Goal: Task Accomplishment & Management: Use online tool/utility

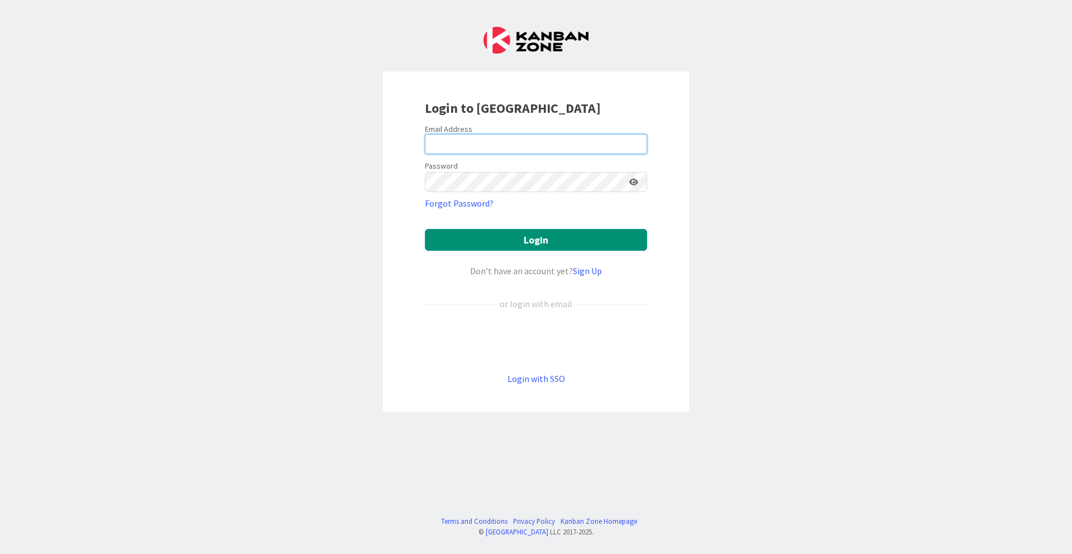
type input "[EMAIL_ADDRESS][DOMAIN_NAME]"
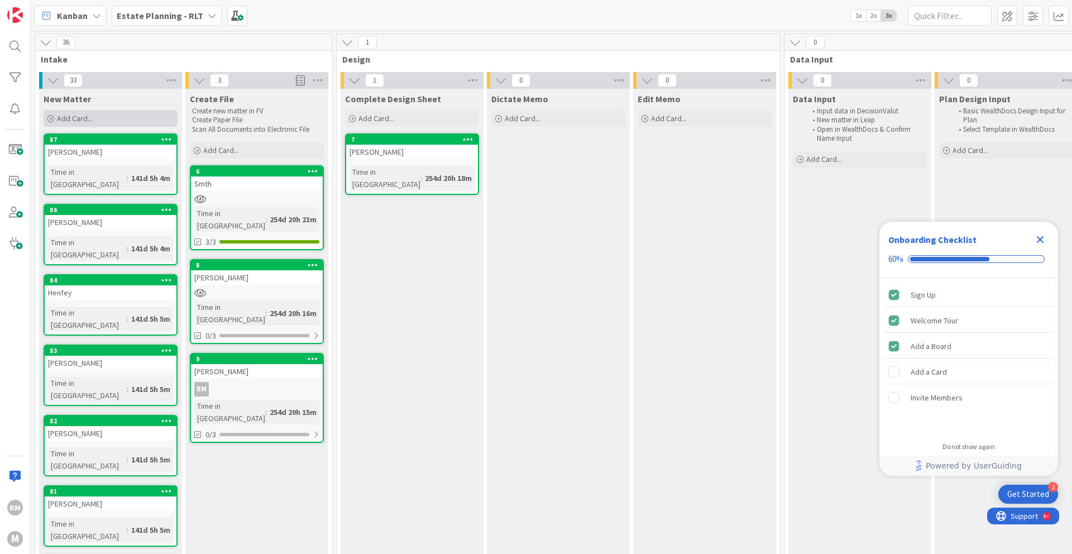
click at [70, 117] on span "Add Card..." at bounding box center [75, 118] width 36 height 10
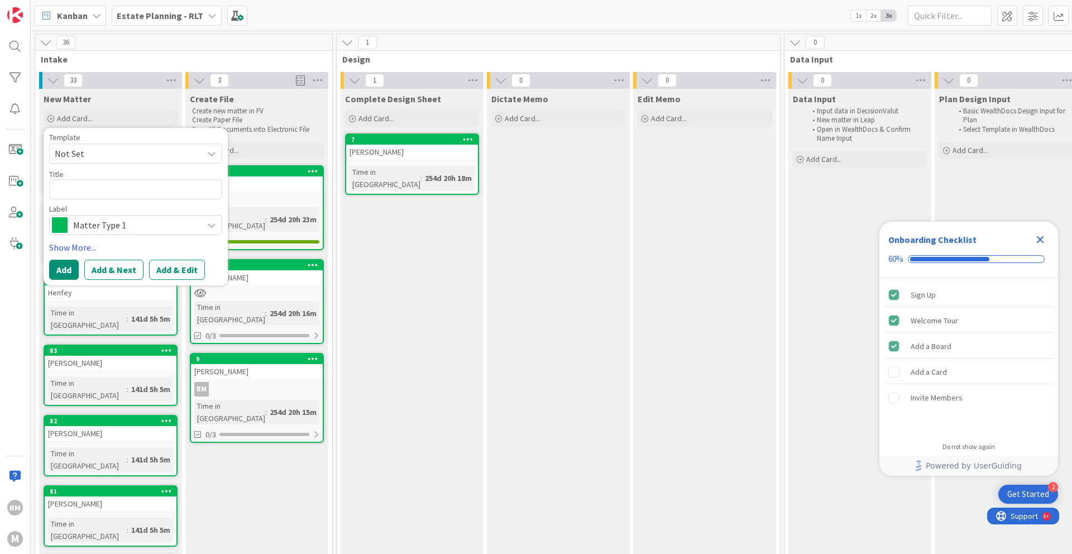
click at [128, 58] on span "Intake" at bounding box center [180, 59] width 278 height 11
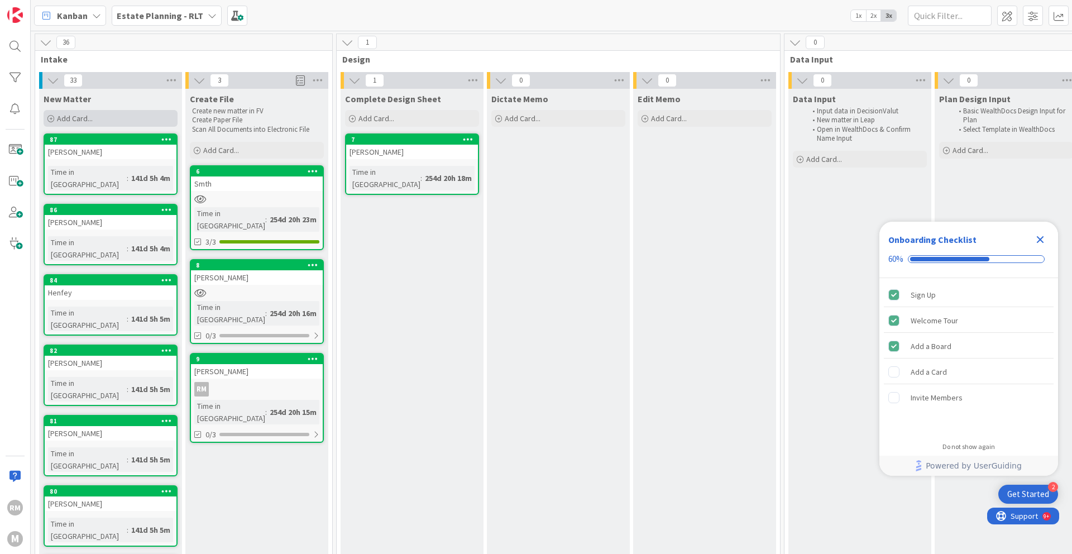
click at [64, 118] on span "Add Card..." at bounding box center [75, 118] width 36 height 10
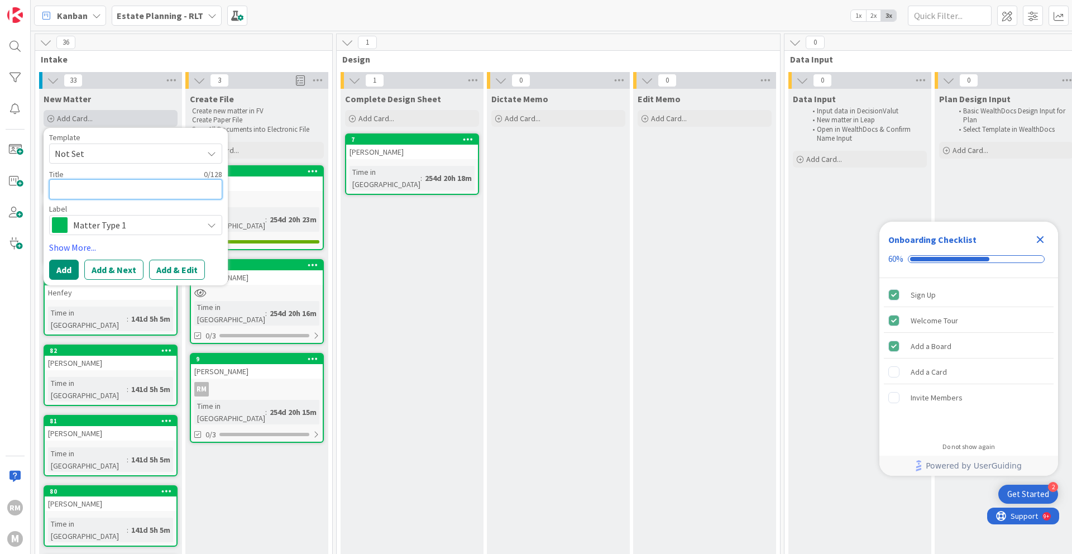
type textarea "x"
type textarea "N"
type textarea "x"
type textarea "Ne"
type textarea "x"
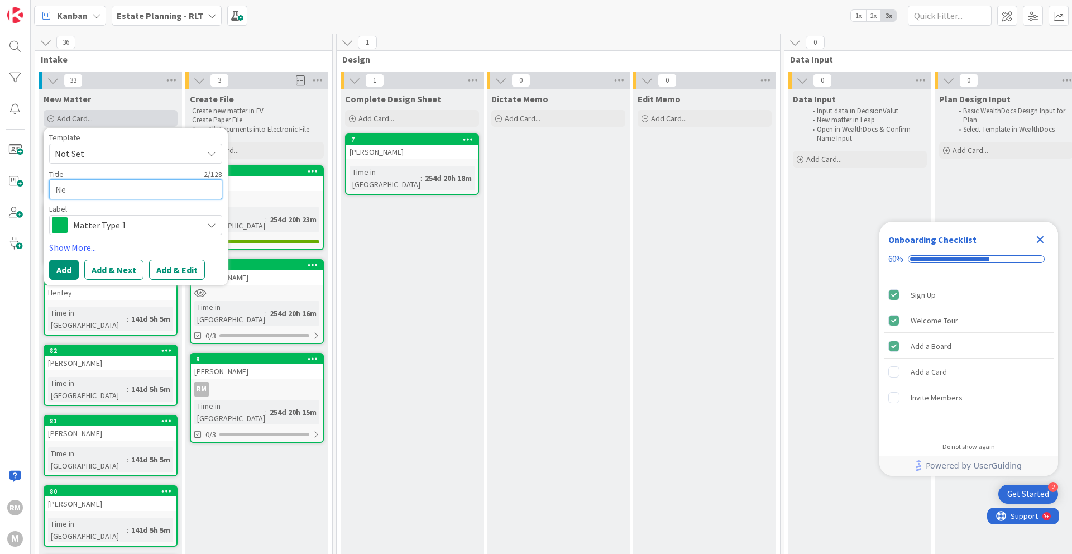
type textarea "New"
type textarea "x"
type textarea "New"
type textarea "x"
type textarea "New F"
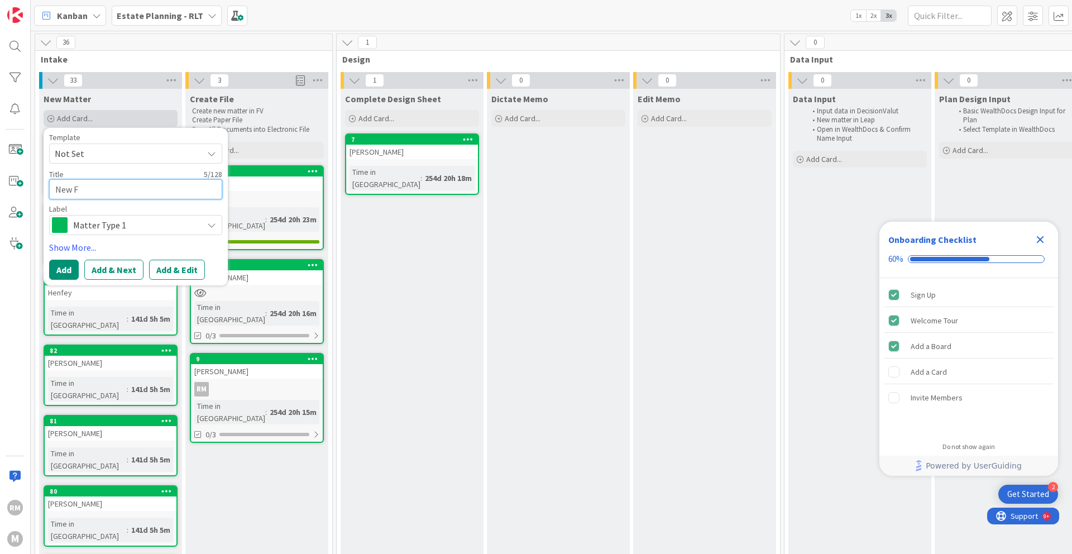
type textarea "x"
type textarea "New Fil"
type textarea "x"
type textarea "New File"
type textarea "x"
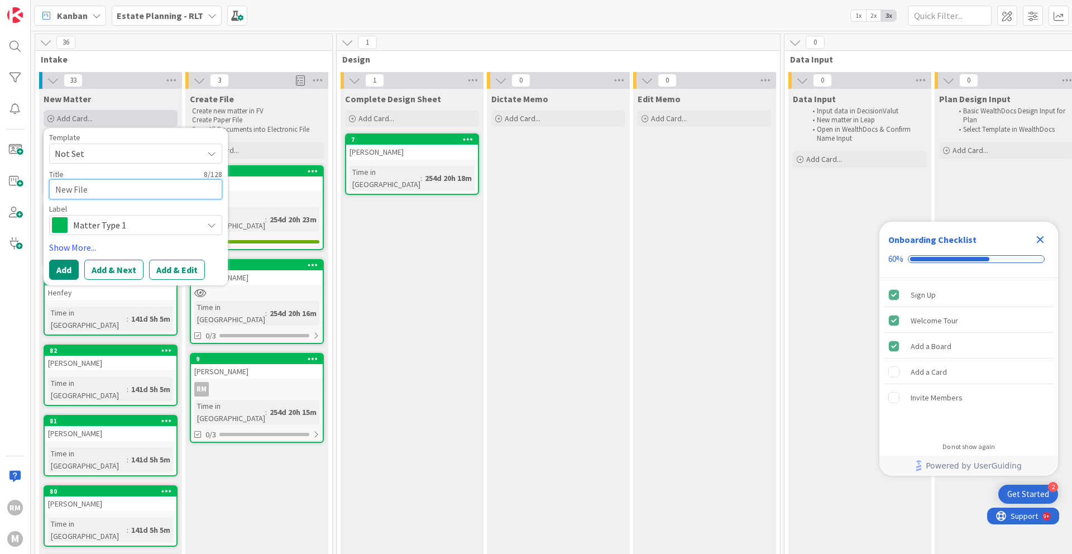
type textarea "New File"
type textarea "x"
type textarea "New File -"
type textarea "x"
type textarea "New File -"
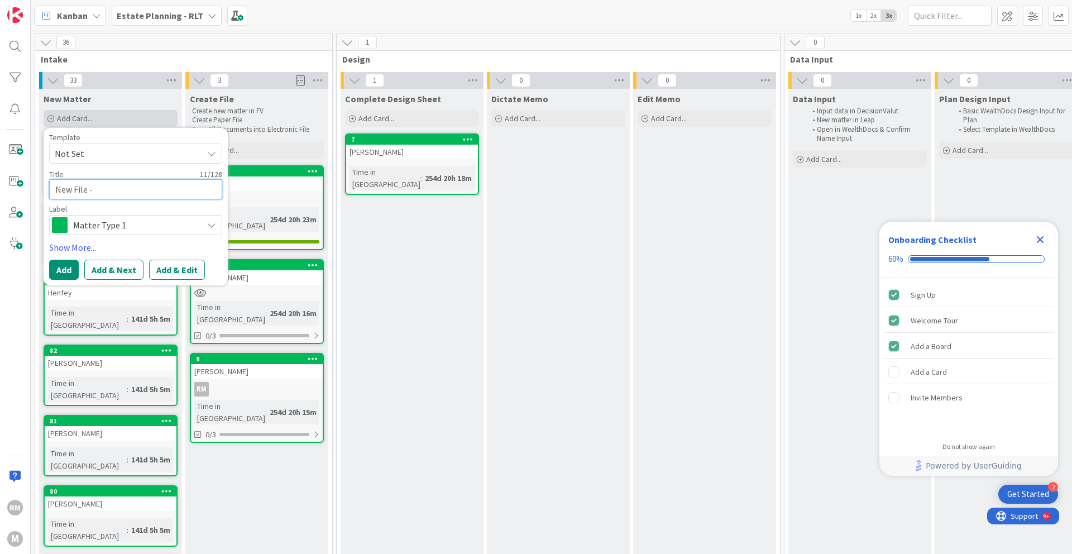
type textarea "x"
type textarea "New File - B"
type textarea "x"
type textarea "New File - Be"
type textarea "x"
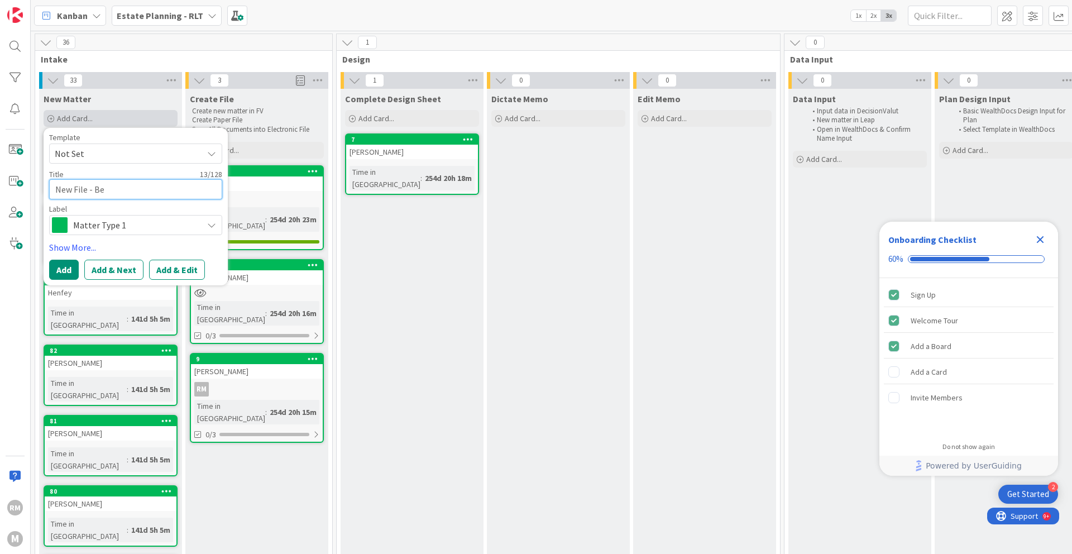
type textarea "New File - Bet"
type textarea "x"
type textarea "New File - Bet"
type textarea "x"
type textarea "New File - Bet"
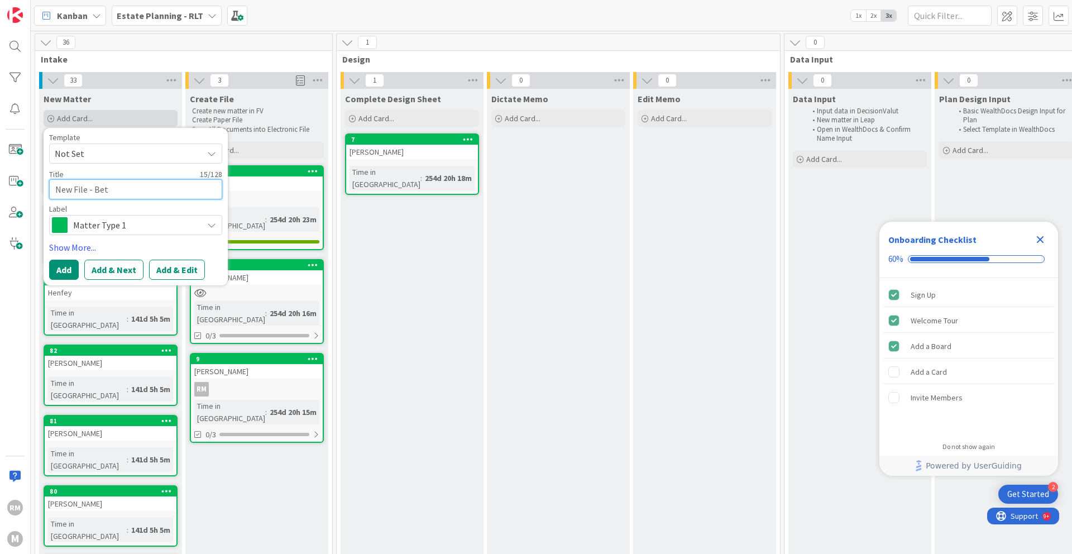
type textarea "x"
type textarea "New File - Be"
type textarea "x"
type textarea "New File - Bes"
type textarea "x"
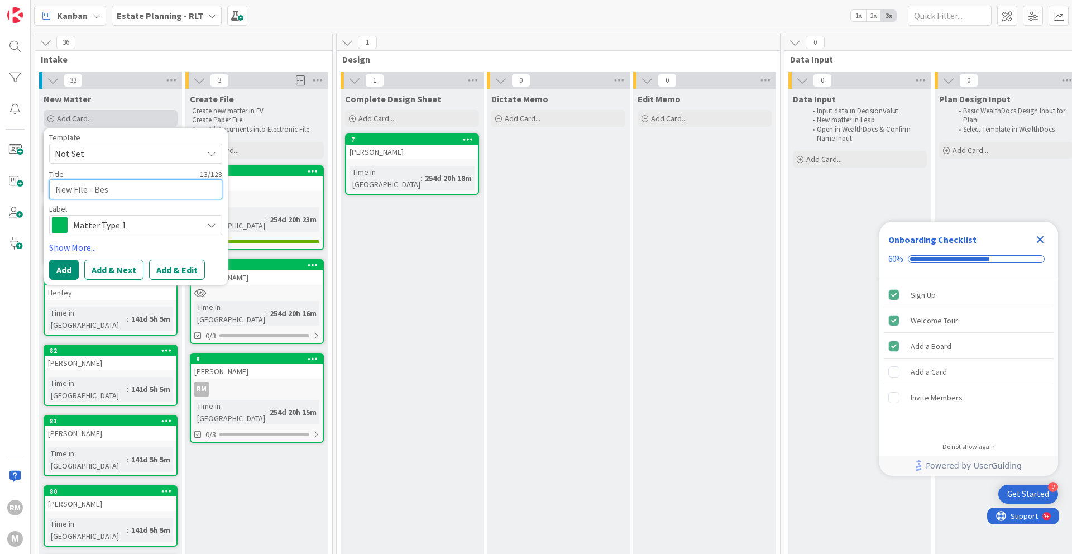
type textarea "New File - Best"
type textarea "x"
type textarea "New File - Best"
type textarea "x"
type textarea "New File - Best C"
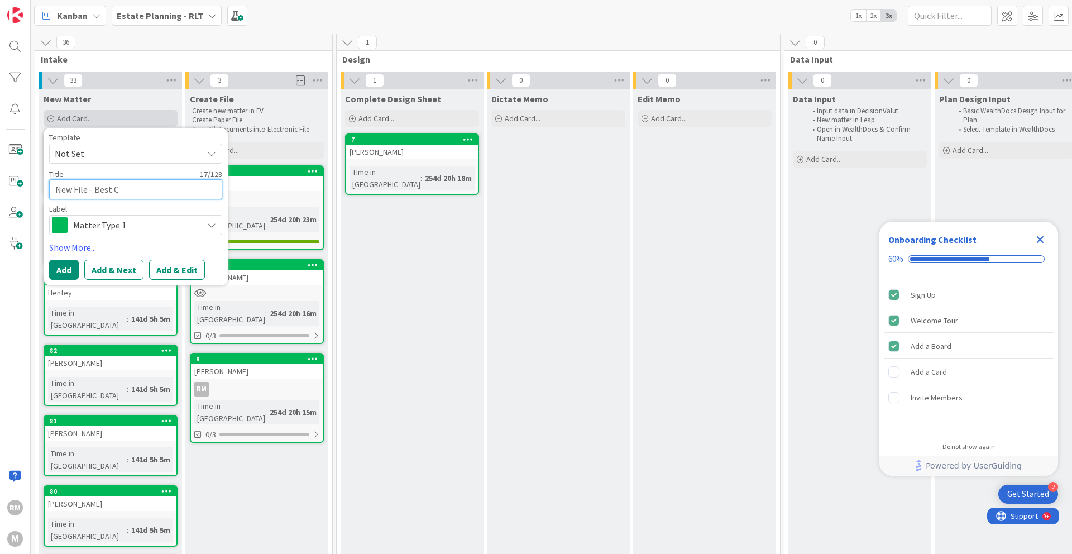
type textarea "x"
type textarea "New File - Best Cl"
type textarea "x"
type textarea "New File - Best Cli"
type textarea "x"
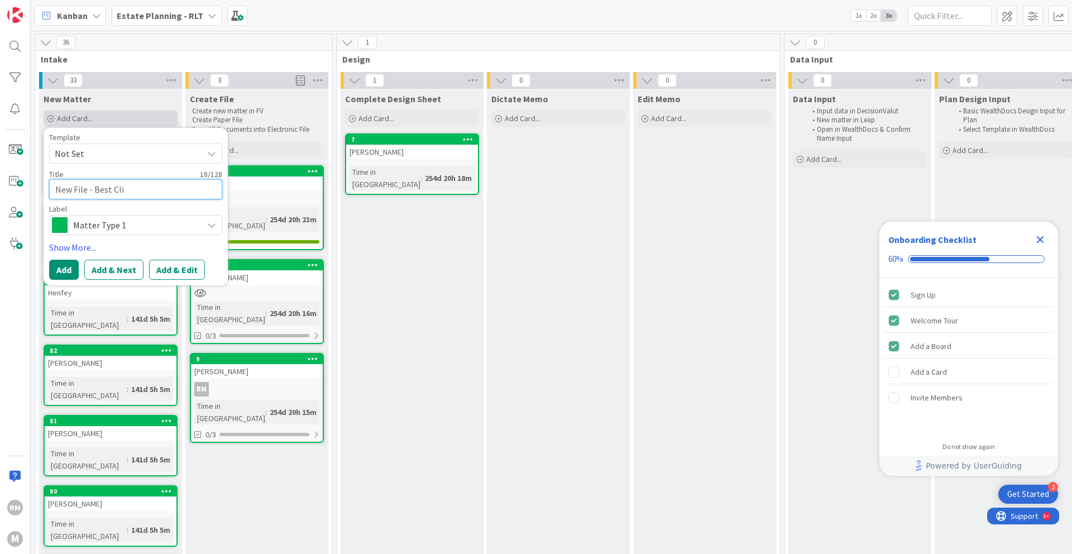
type textarea "New File - Best Clie"
type textarea "x"
type textarea "New File - Best Clien"
type textarea "x"
type textarea "New File - Best Client"
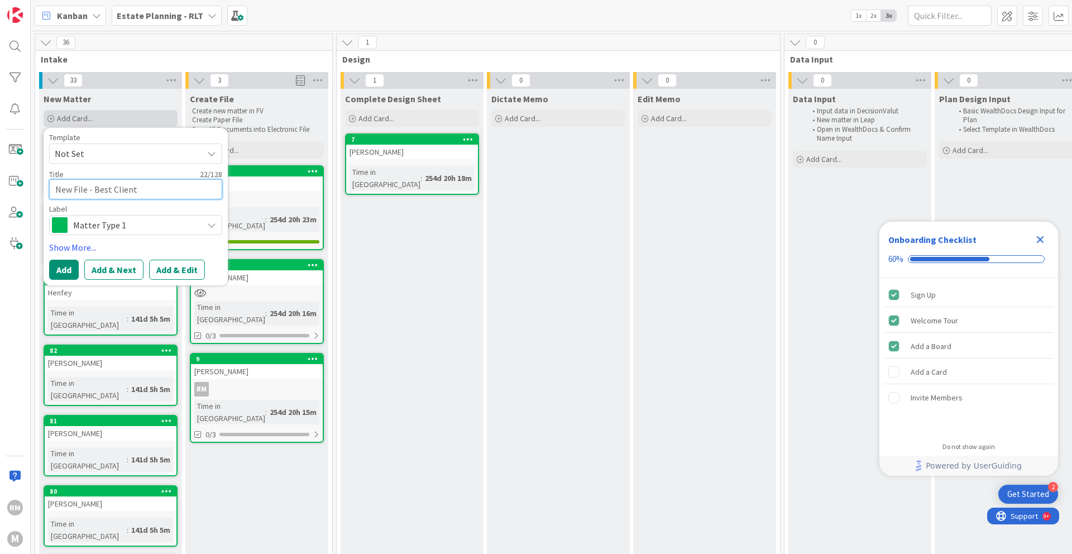
type textarea "x"
type textarea "New File - Best Client"
type textarea "x"
type textarea "New File - Best Client E"
type textarea "x"
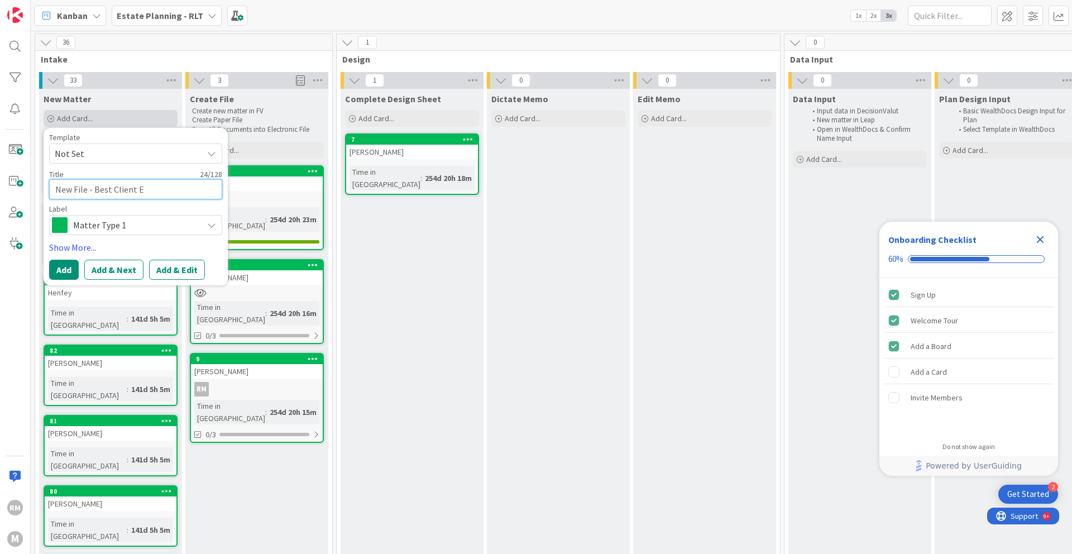
type textarea "New File - Best Client Ev"
type textarea "x"
type textarea "New File - Best Client Eve"
type textarea "x"
type textarea "New File - Best Client Ever"
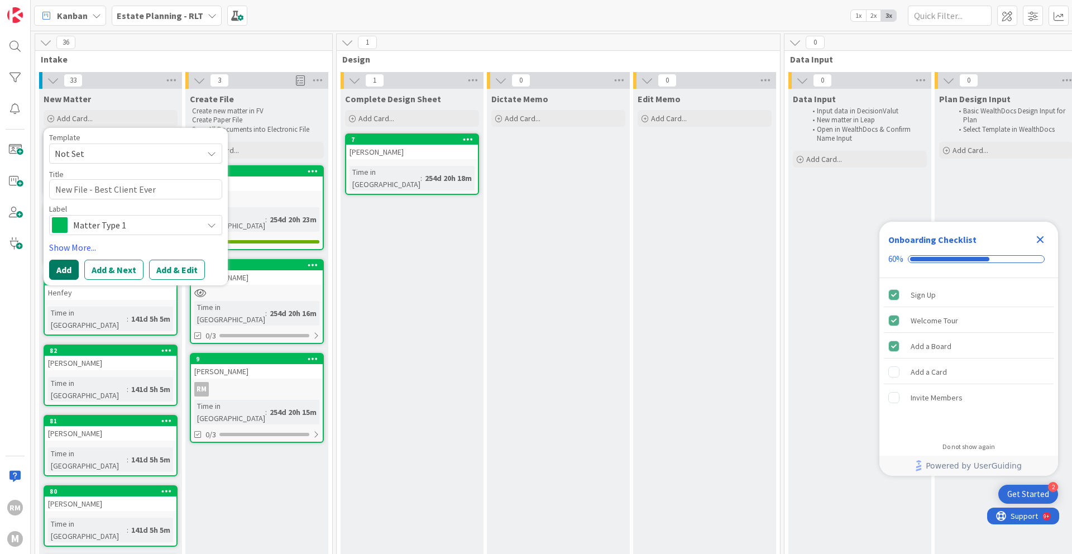
click at [60, 268] on button "Add" at bounding box center [64, 270] width 30 height 20
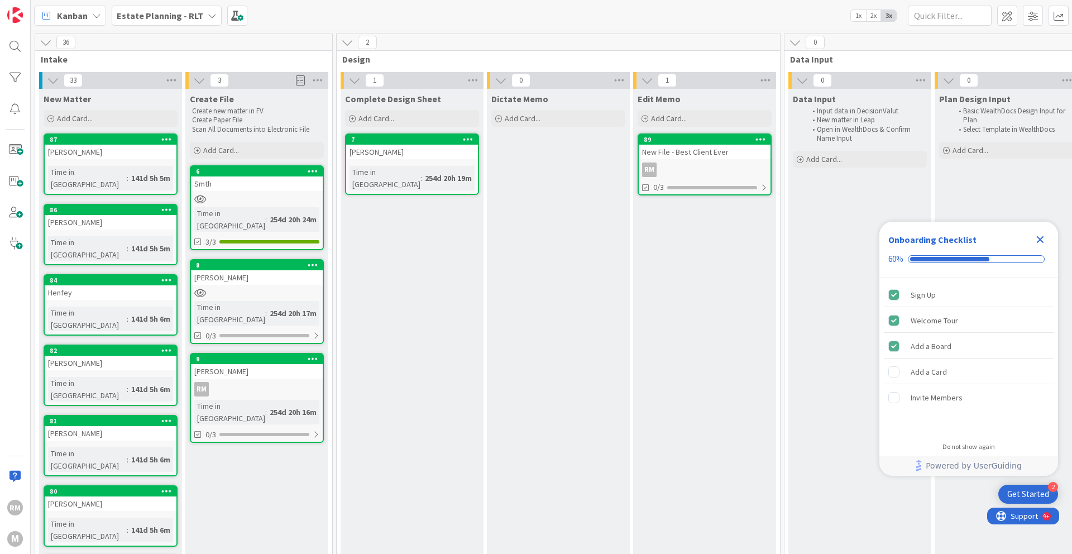
click at [795, 235] on div "Data Input Input data in DecisionValut New matter in Leap Open in WealthDocs & …" at bounding box center [859, 476] width 143 height 775
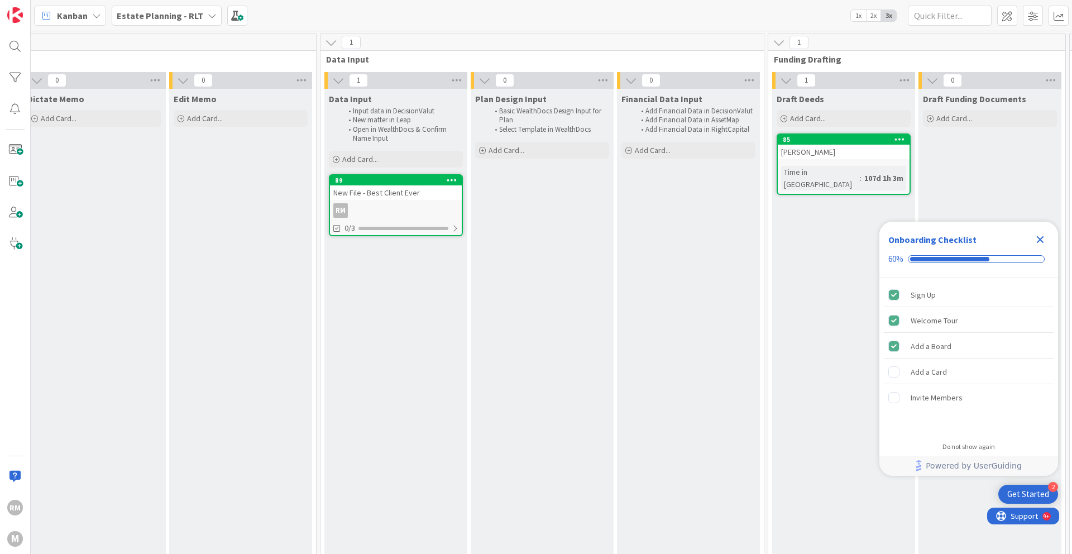
scroll to position [0, 495]
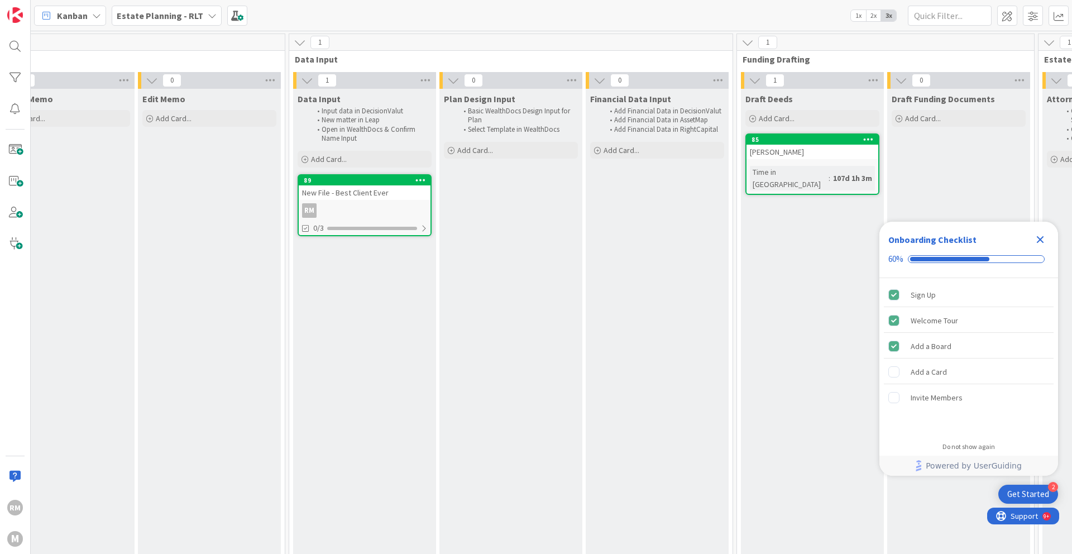
click at [357, 216] on div "RM" at bounding box center [365, 210] width 132 height 15
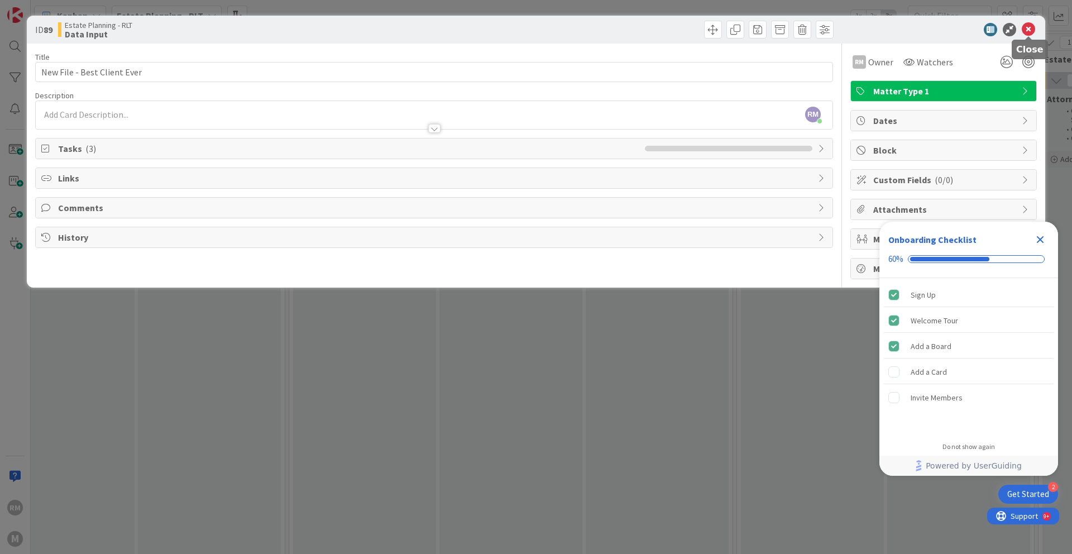
click at [1029, 26] on icon at bounding box center [1028, 29] width 13 height 13
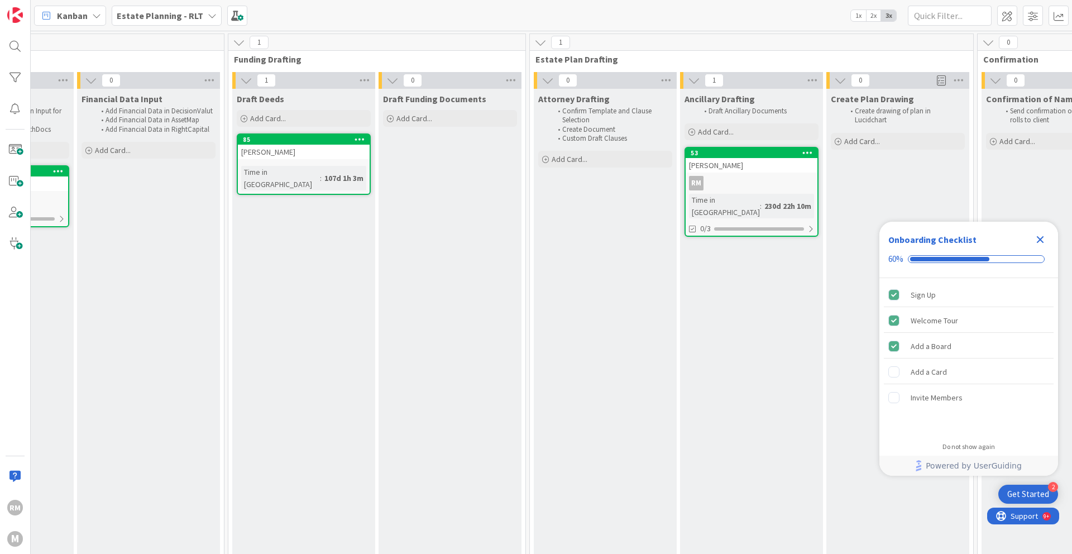
scroll to position [0, 1011]
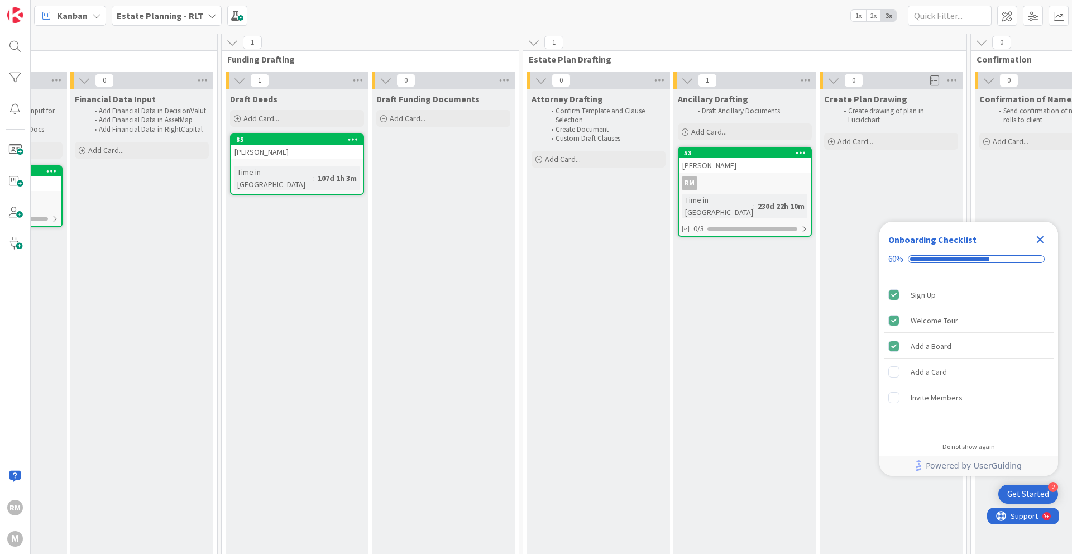
click at [353, 137] on icon at bounding box center [353, 139] width 11 height 8
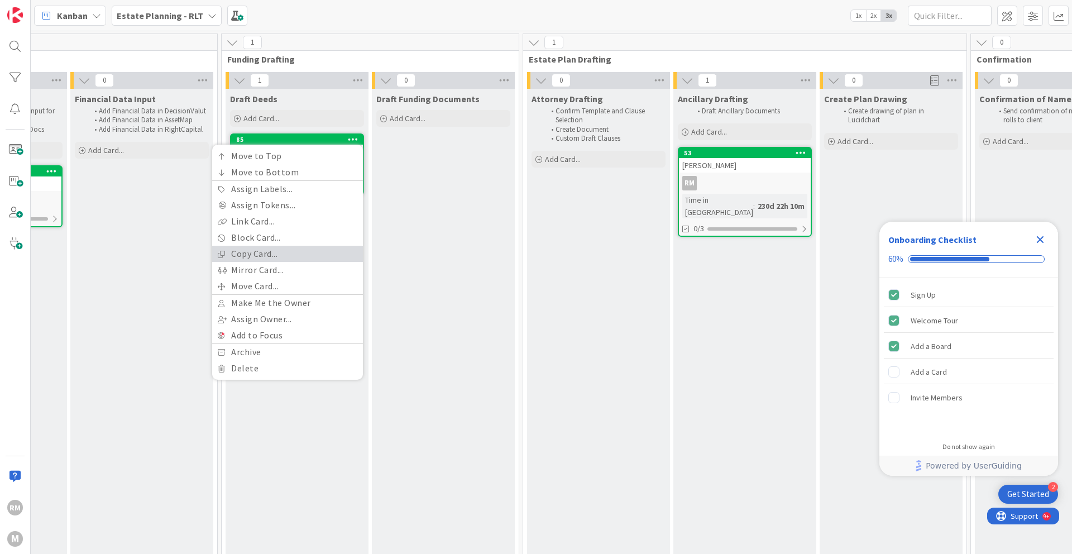
click at [278, 247] on link "Copy Card..." at bounding box center [287, 254] width 151 height 16
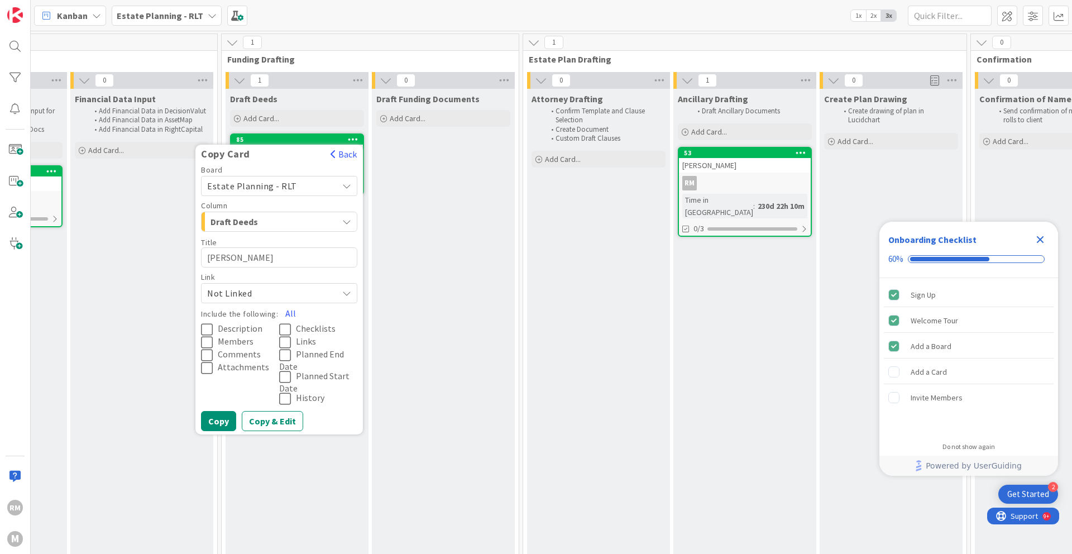
click at [302, 286] on span "Not Linked" at bounding box center [269, 293] width 125 height 16
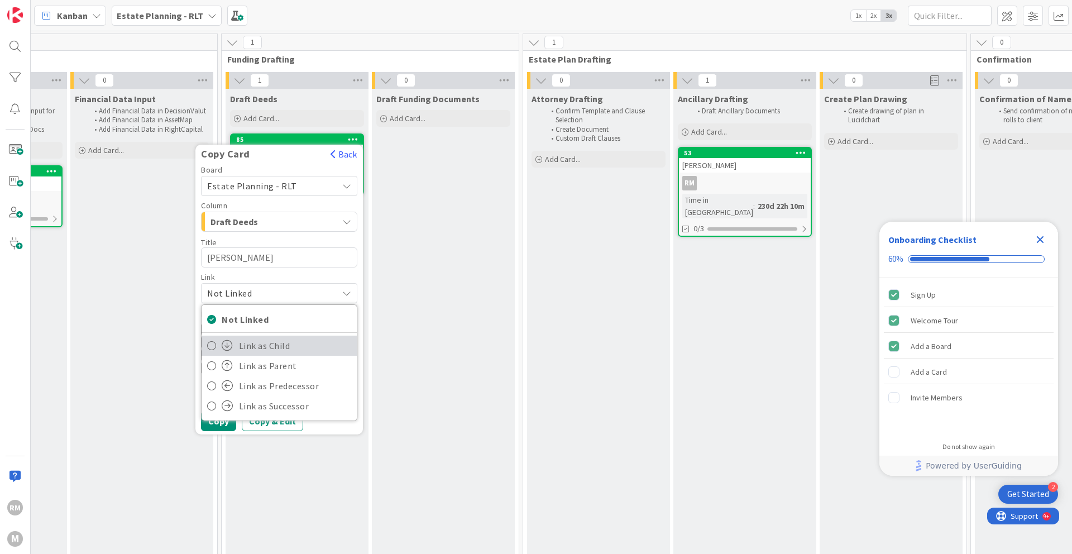
click at [211, 349] on icon at bounding box center [211, 345] width 9 height 17
type textarea "x"
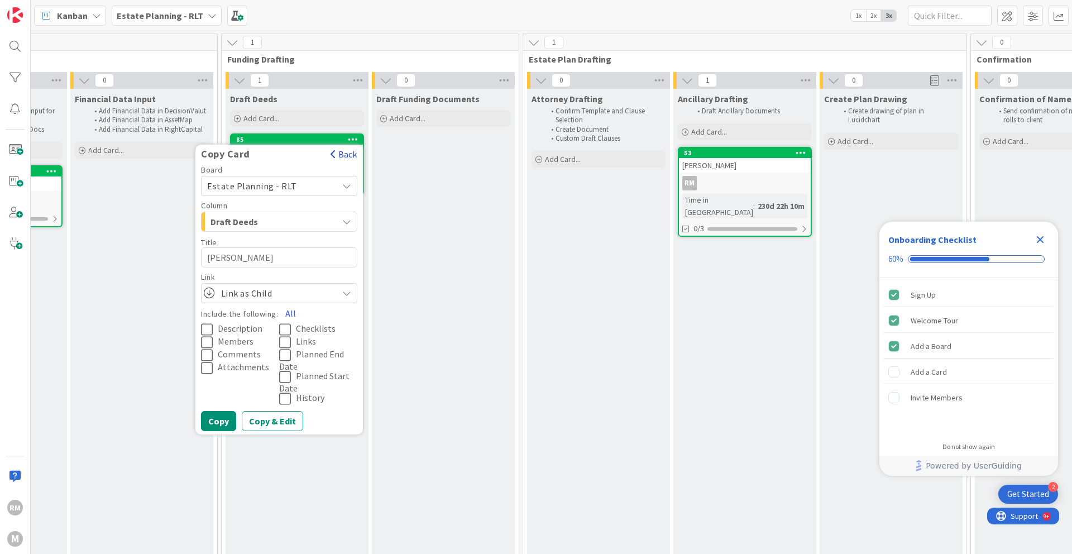
click at [350, 156] on button "Back" at bounding box center [343, 154] width 27 height 12
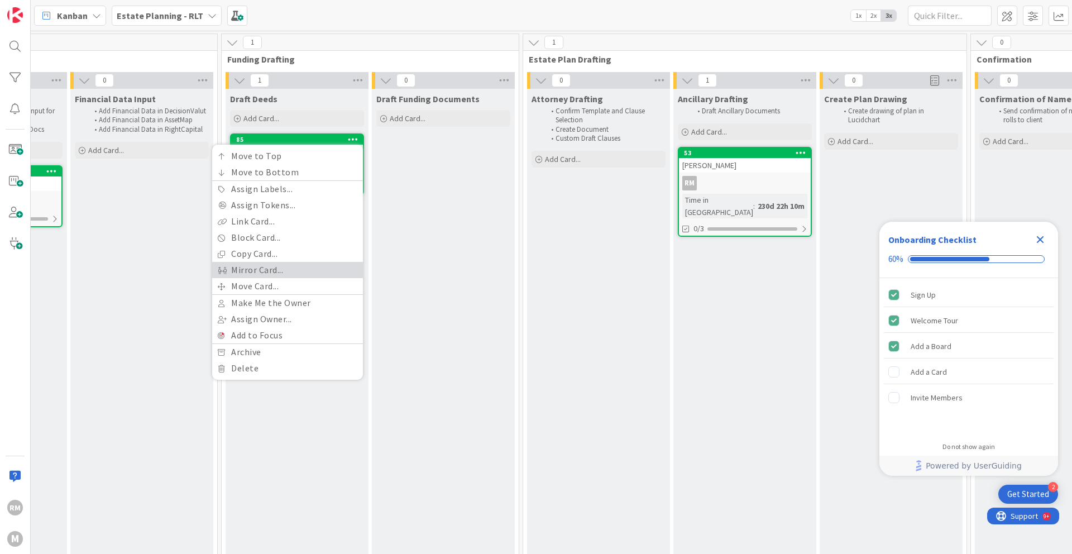
click at [303, 274] on link "Mirror Card..." at bounding box center [287, 270] width 151 height 16
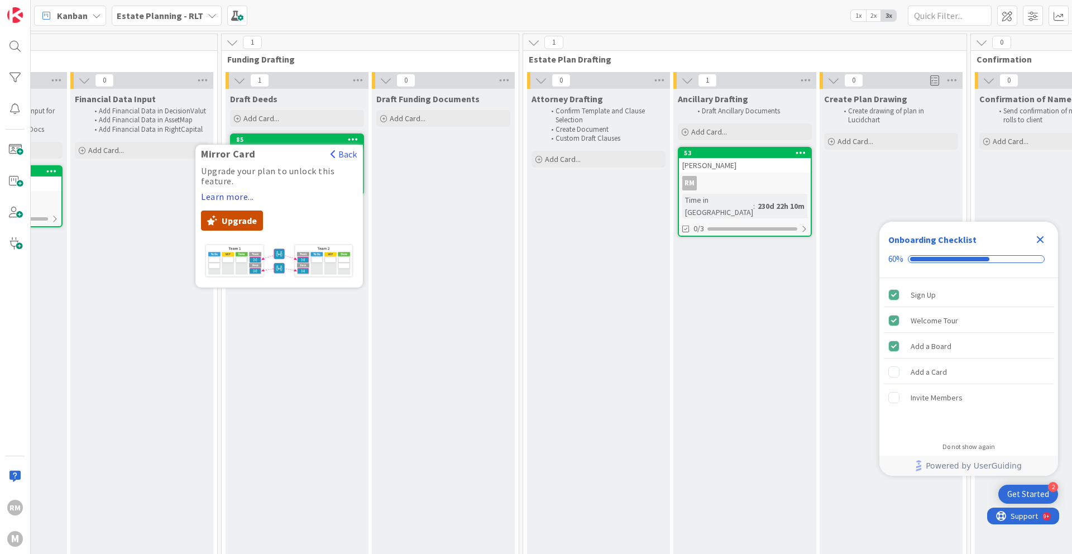
click at [249, 223] on button "Upgrade" at bounding box center [232, 221] width 62 height 20
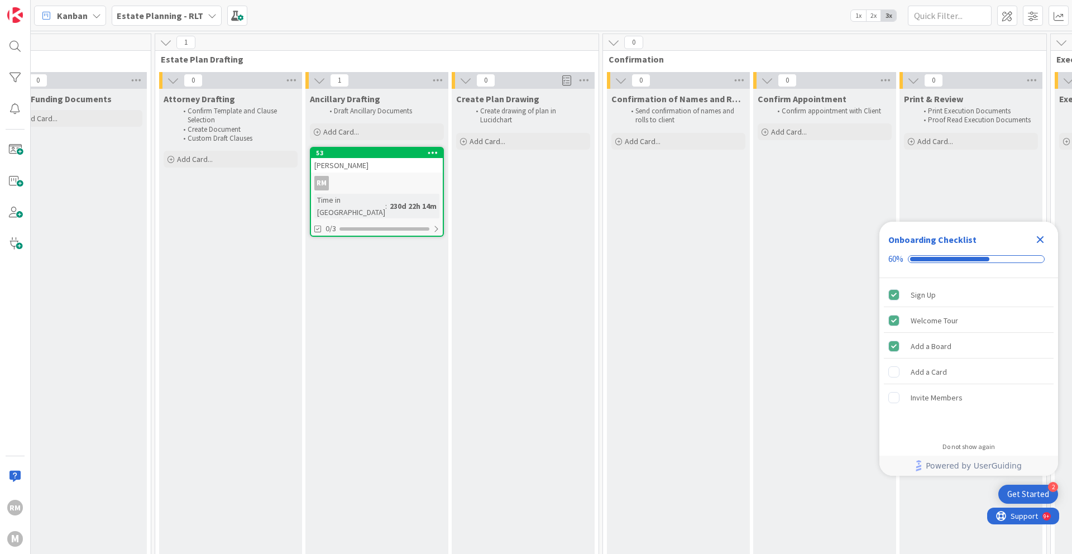
scroll to position [0, 1379]
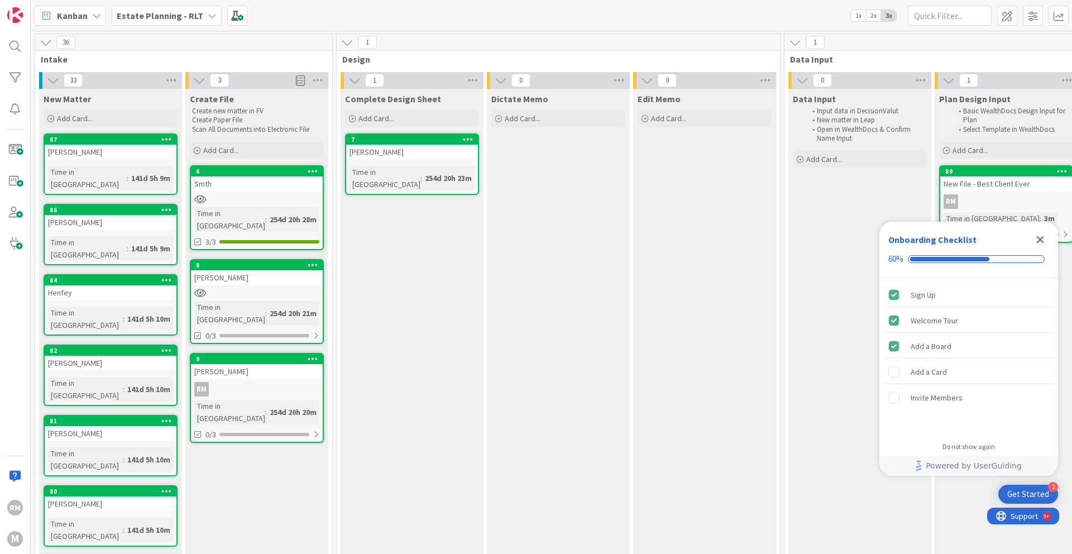
scroll to position [0, 1]
drag, startPoint x: 560, startPoint y: 439, endPoint x: 538, endPoint y: 457, distance: 27.7
click at [538, 457] on div "Dictate Memo Add Card..." at bounding box center [558, 476] width 143 height 775
click at [1041, 237] on icon "Close Checklist" at bounding box center [1040, 239] width 13 height 13
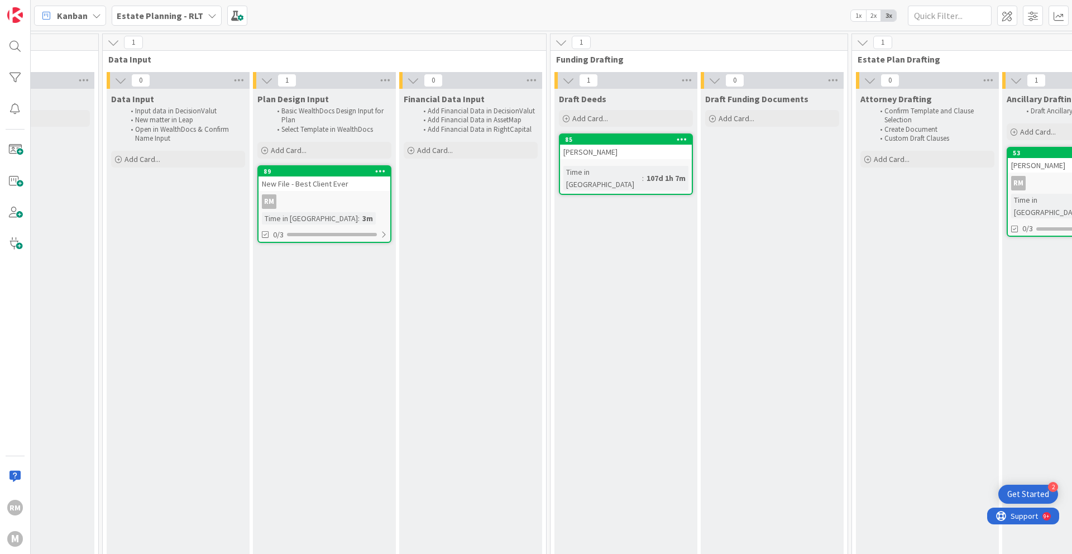
scroll to position [0, 690]
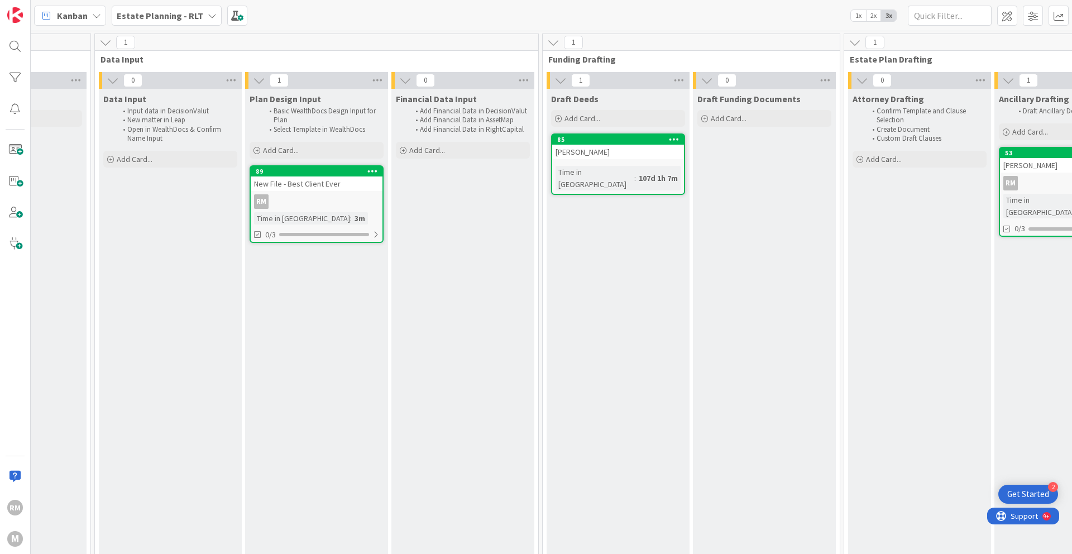
click at [860, 15] on span "1x" at bounding box center [858, 15] width 15 height 11
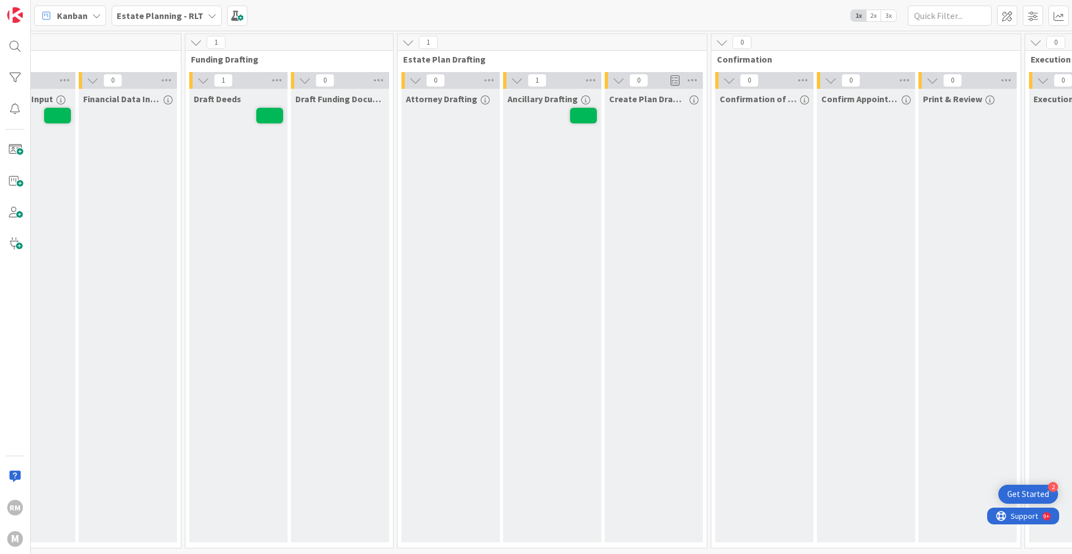
click at [873, 15] on span "2x" at bounding box center [873, 15] width 15 height 11
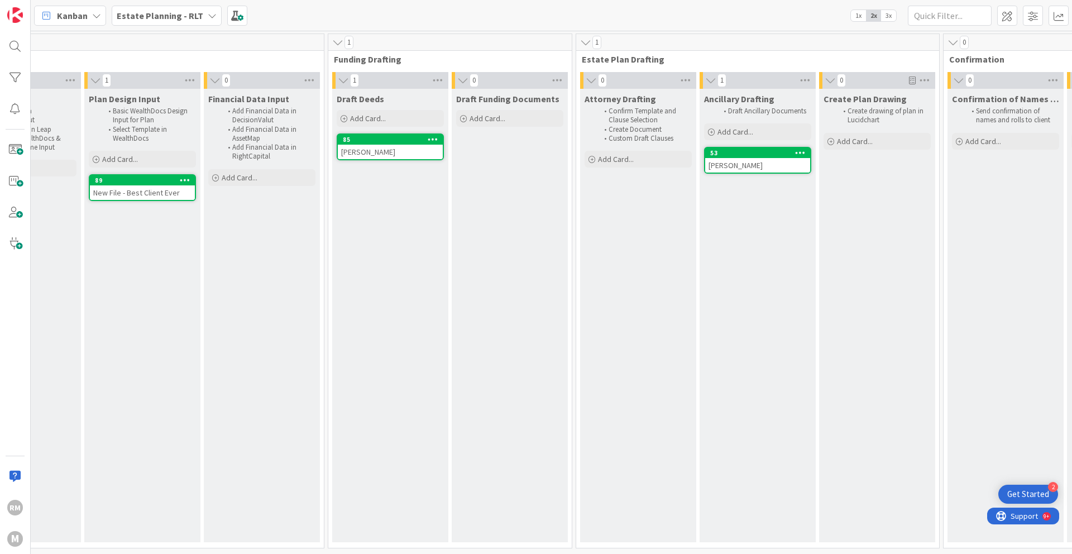
click at [888, 16] on span "3x" at bounding box center [888, 15] width 15 height 11
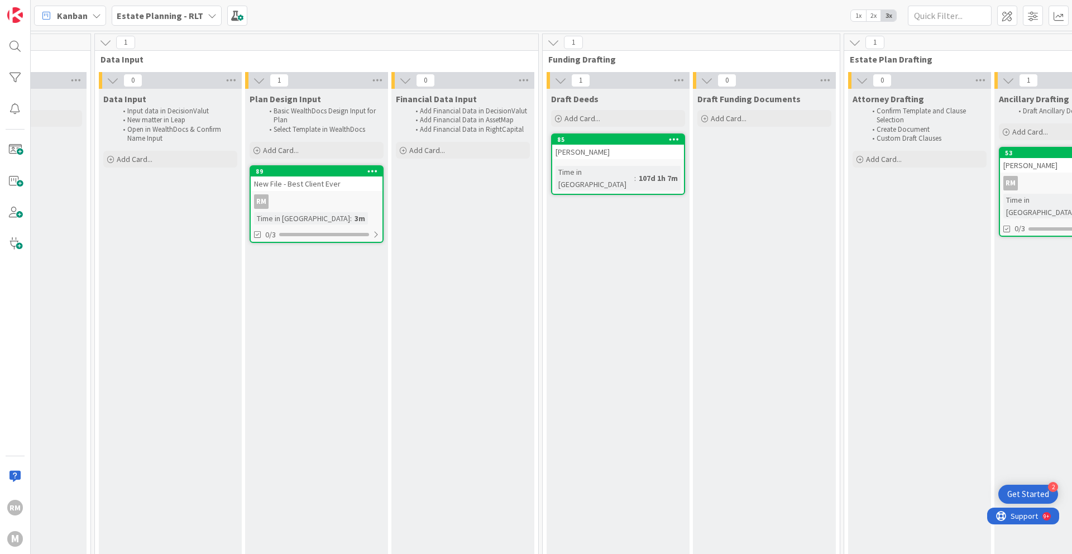
click at [858, 19] on span "1x" at bounding box center [858, 15] width 15 height 11
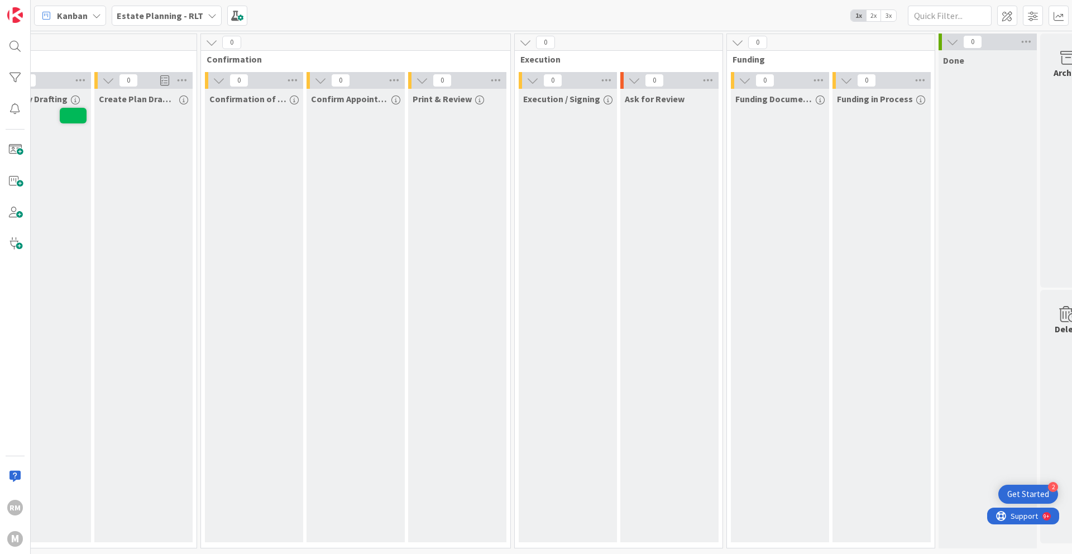
scroll to position [0, 1206]
click at [876, 18] on span "2x" at bounding box center [873, 15] width 15 height 11
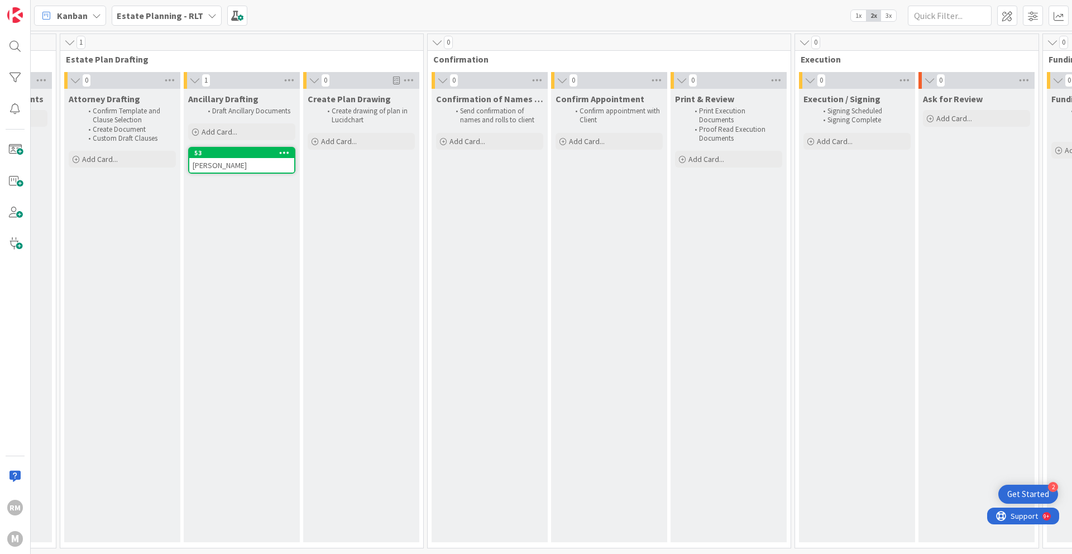
click at [890, 13] on span "3x" at bounding box center [888, 15] width 15 height 11
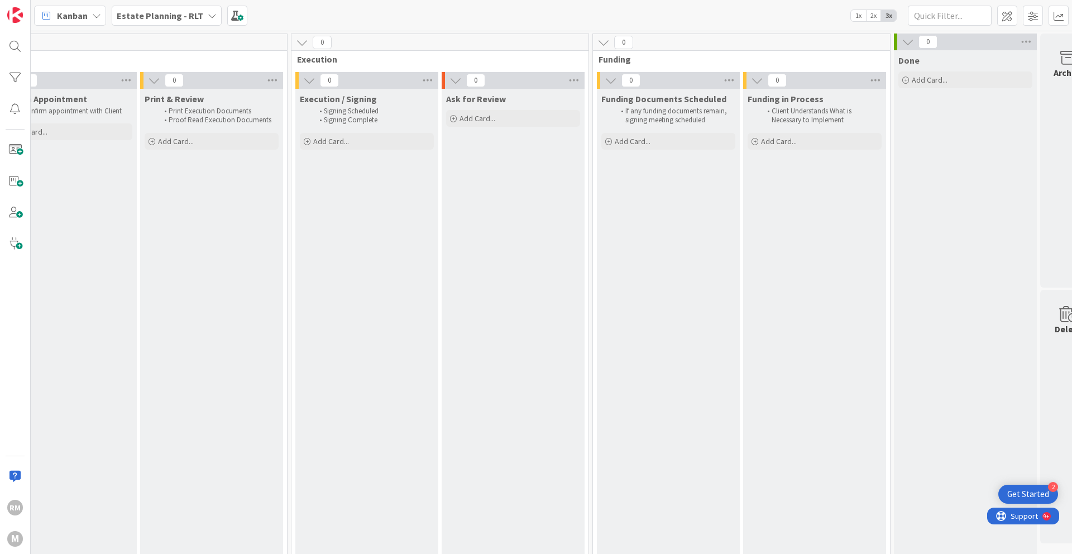
scroll to position [0, 2166]
